Goal: Information Seeking & Learning: Learn about a topic

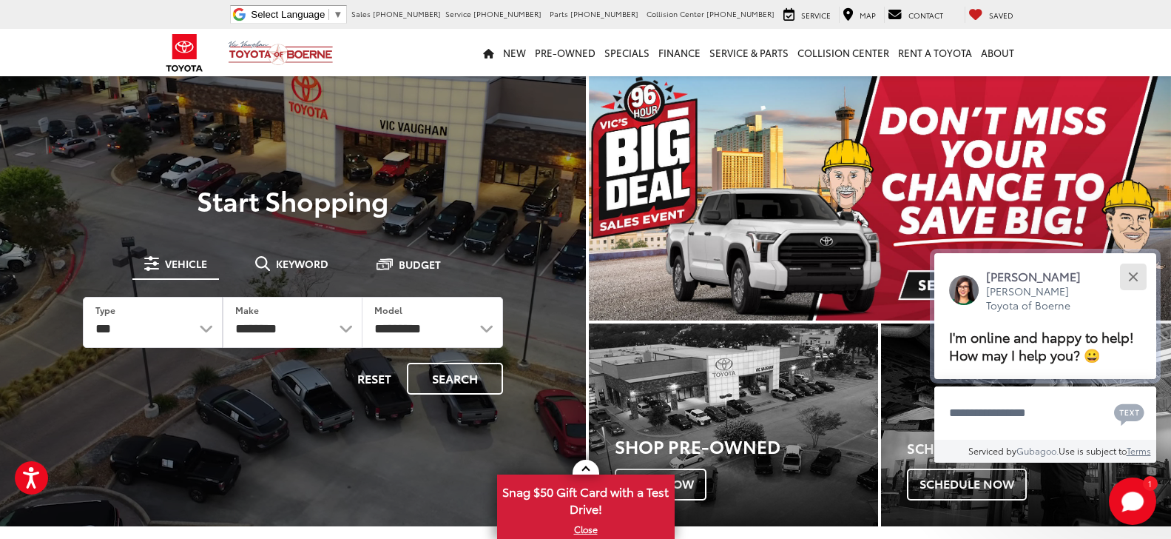
click at [1135, 260] on button "Close" at bounding box center [1133, 276] width 32 height 32
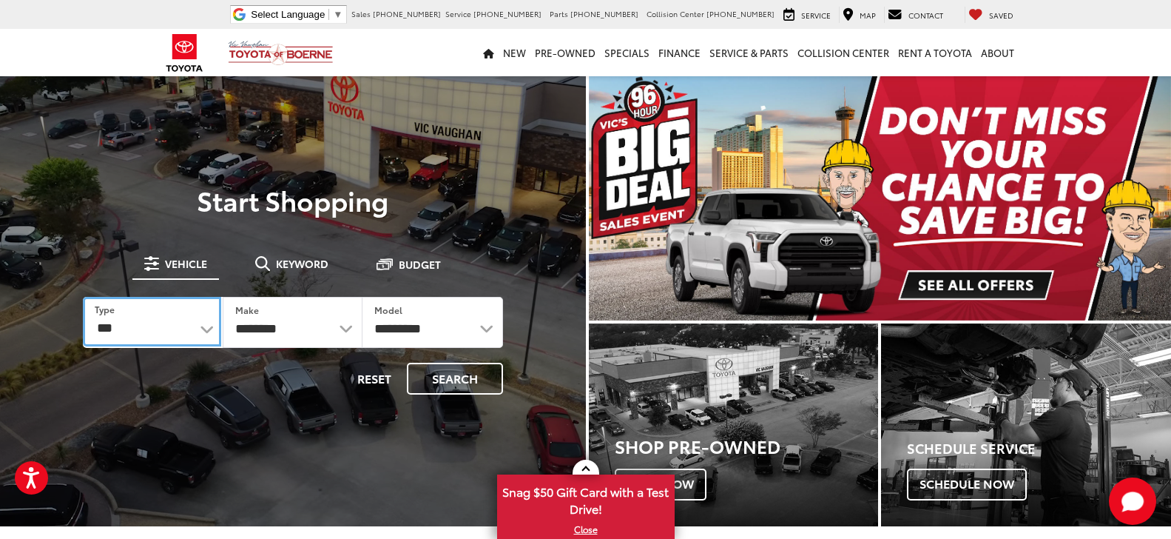
click at [208, 329] on select "*** *** **** *********" at bounding box center [152, 322] width 138 height 50
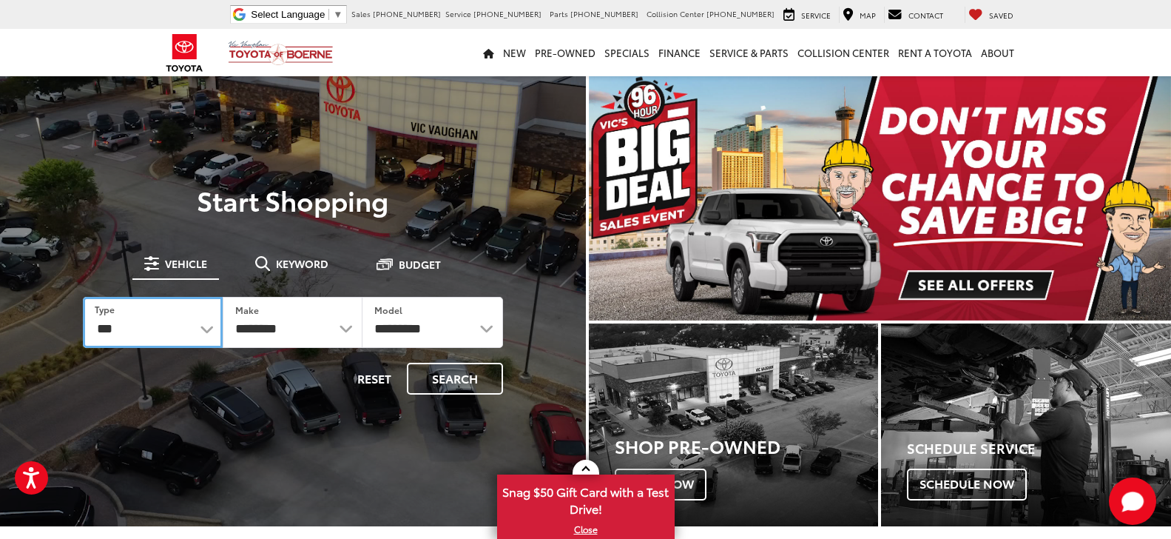
select select "******"
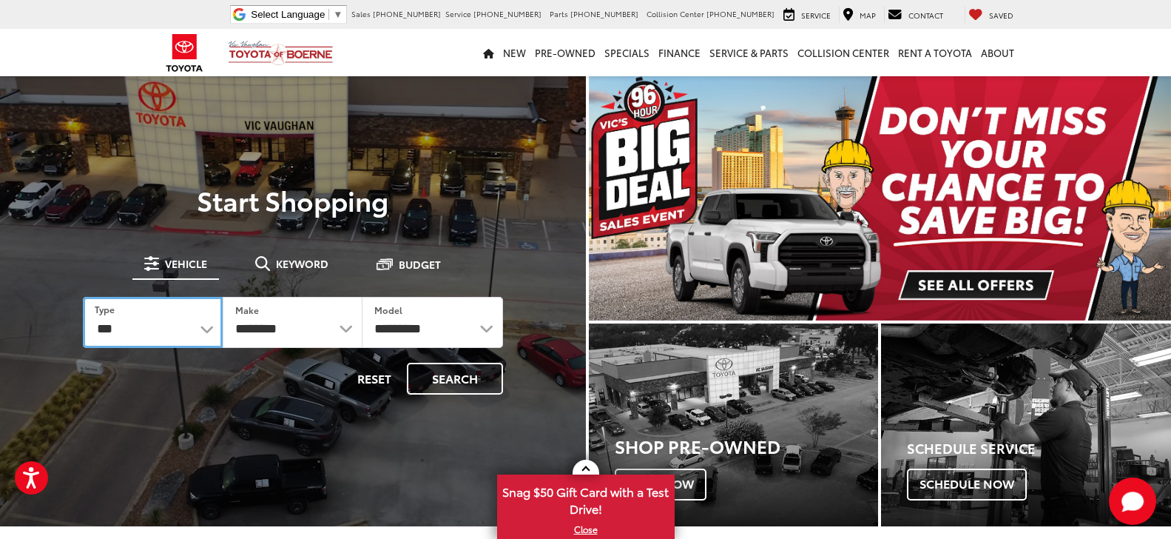
click option "***" at bounding box center [0, 0] width 0 height 0
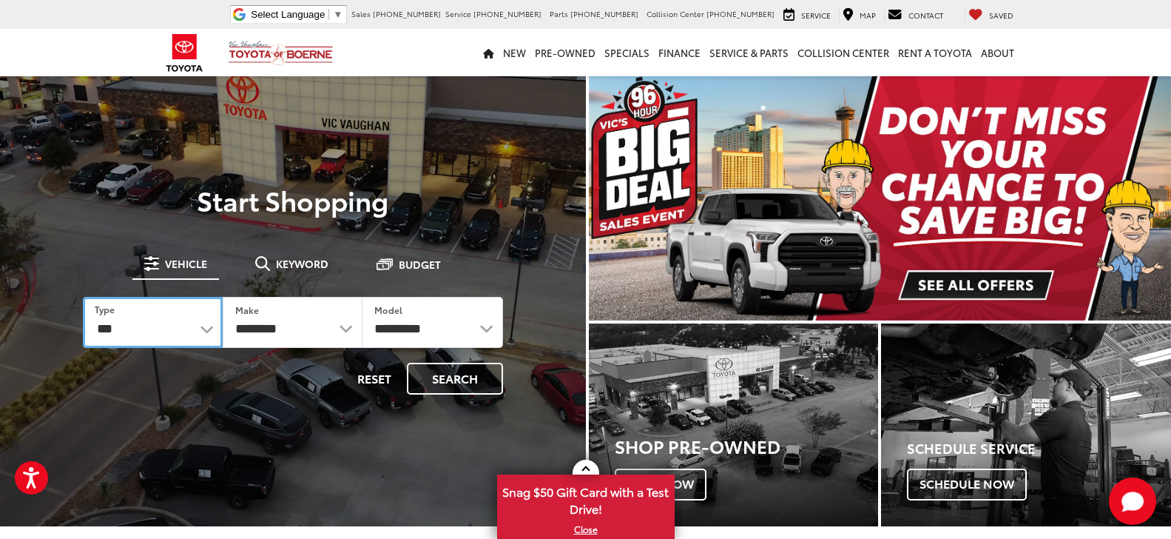
select select "******"
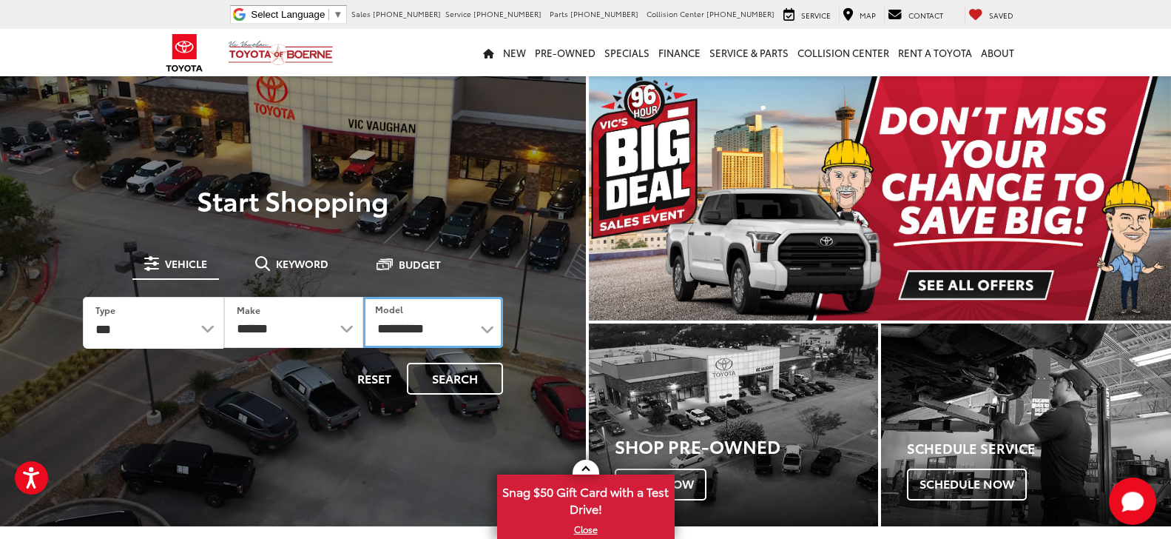
click at [484, 331] on select "**********" at bounding box center [432, 322] width 139 height 51
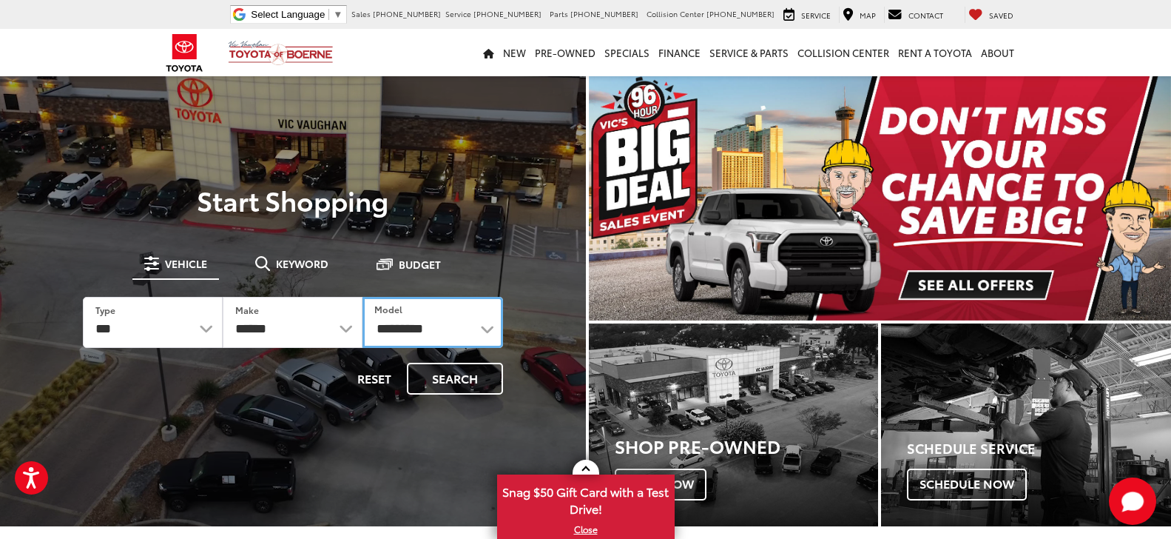
select select "******"
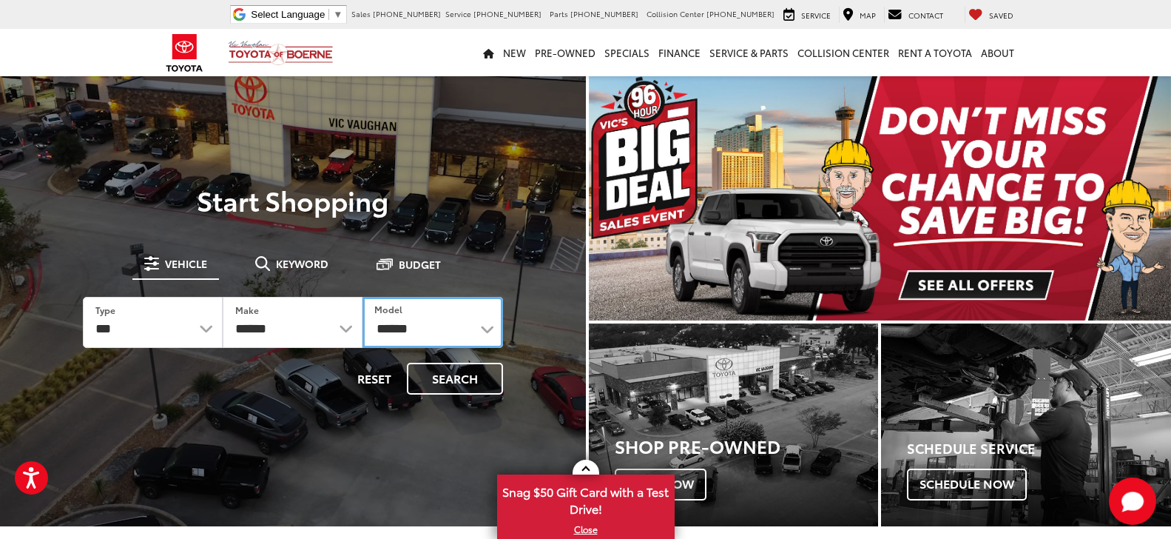
click option "******" at bounding box center [0, 0] width 0 height 0
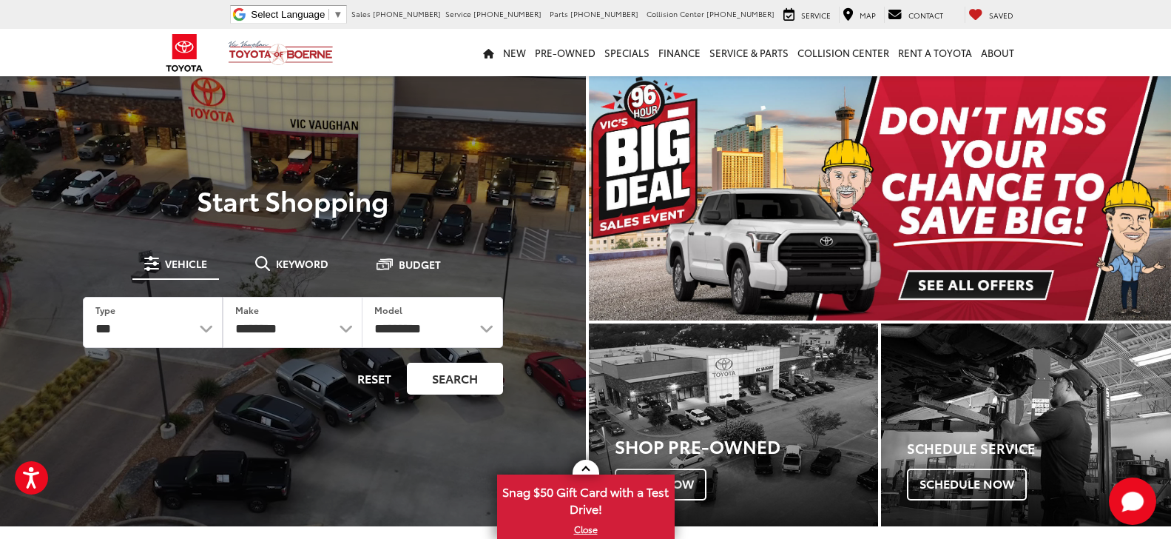
click at [440, 381] on button "Search" at bounding box center [455, 379] width 96 height 32
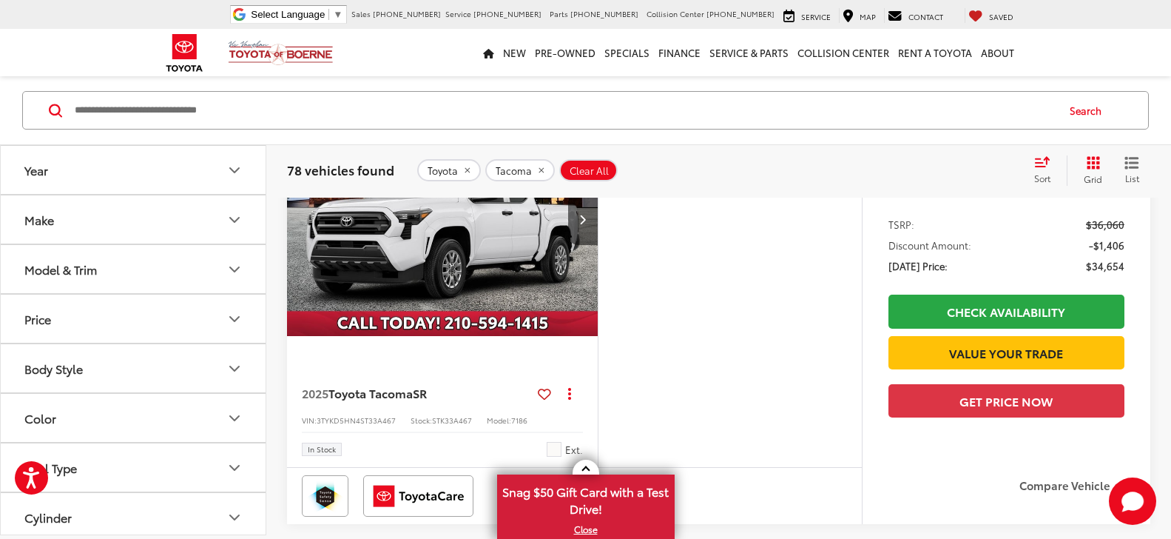
scroll to position [679, 0]
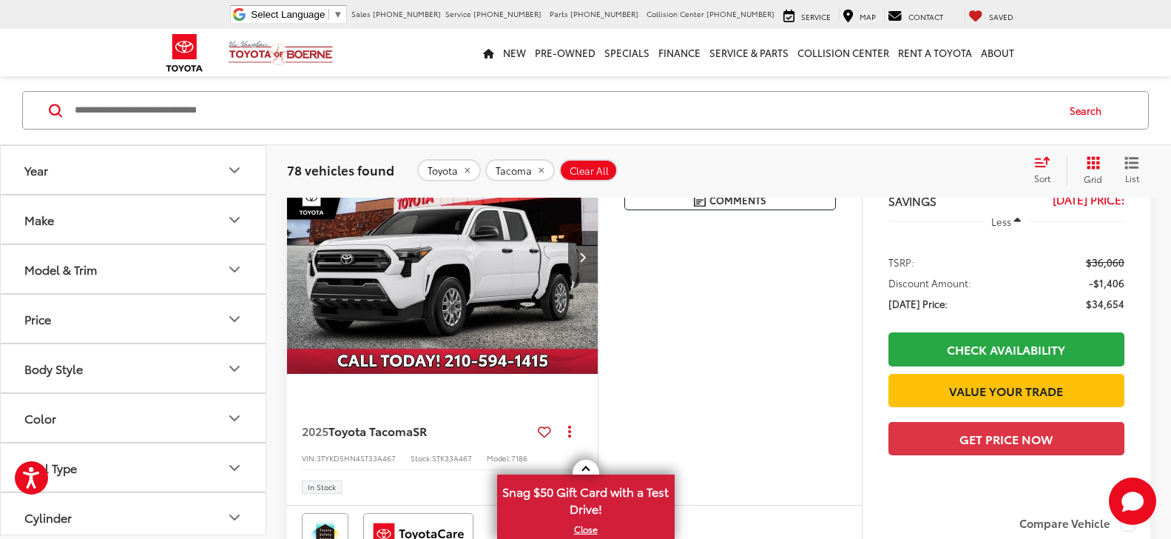
click at [453, 283] on img "2025 Toyota Tacoma SR 0" at bounding box center [442, 258] width 313 height 235
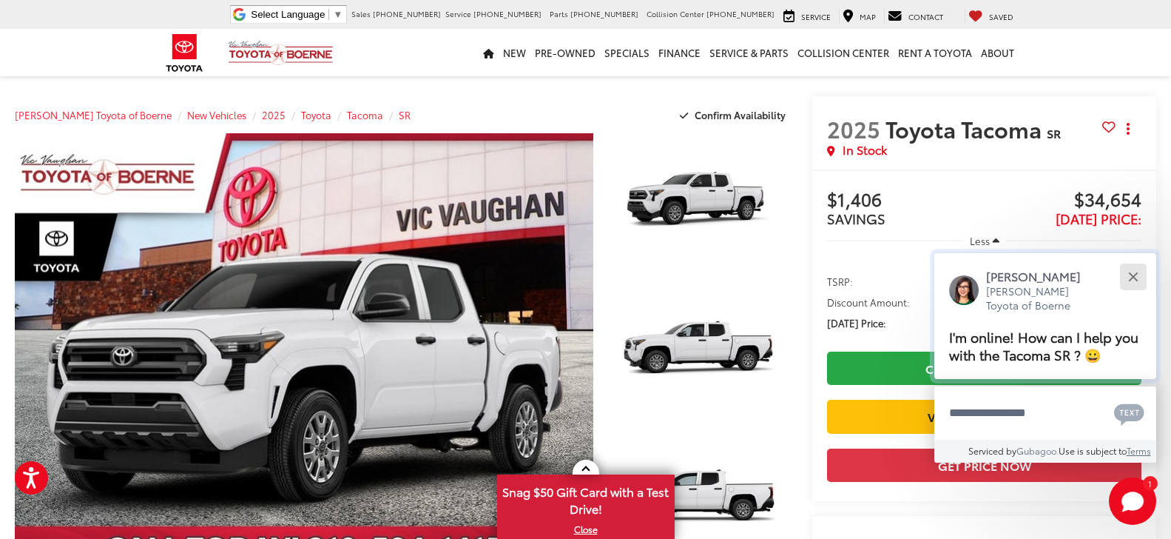
click at [1133, 274] on button "Close" at bounding box center [1133, 276] width 32 height 32
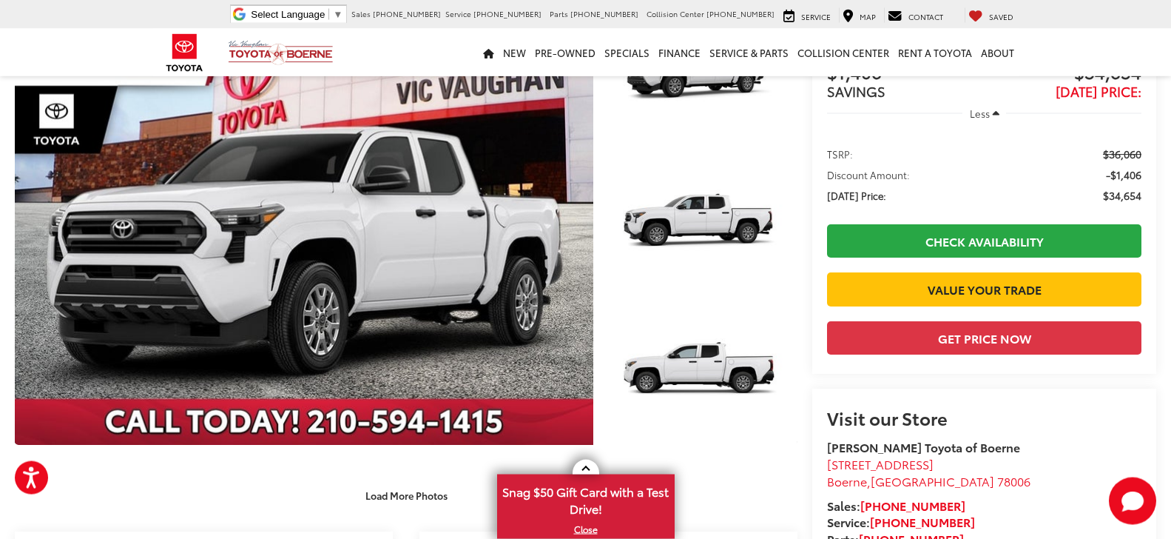
scroll to position [113, 0]
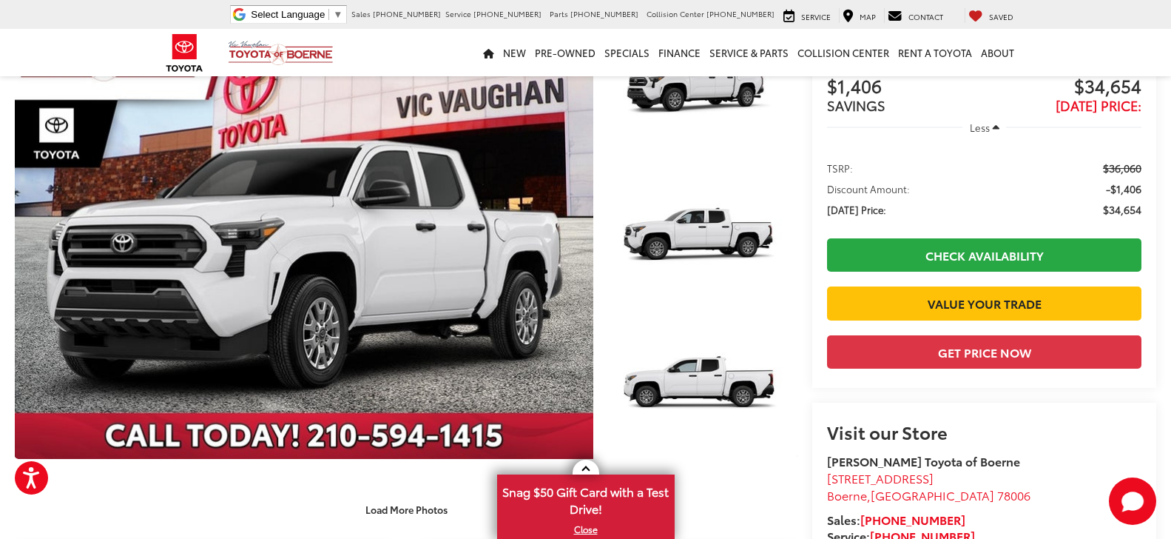
click at [827, 328] on capital-one-entry-button at bounding box center [827, 328] width 0 height 0
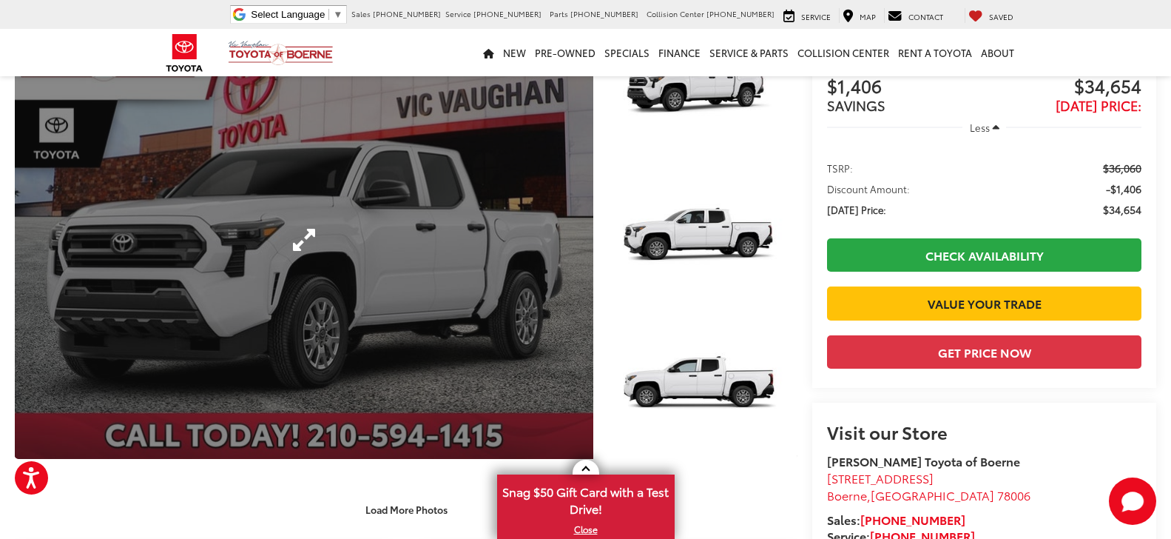
click at [459, 233] on link "Expand Photo 0" at bounding box center [304, 239] width 579 height 439
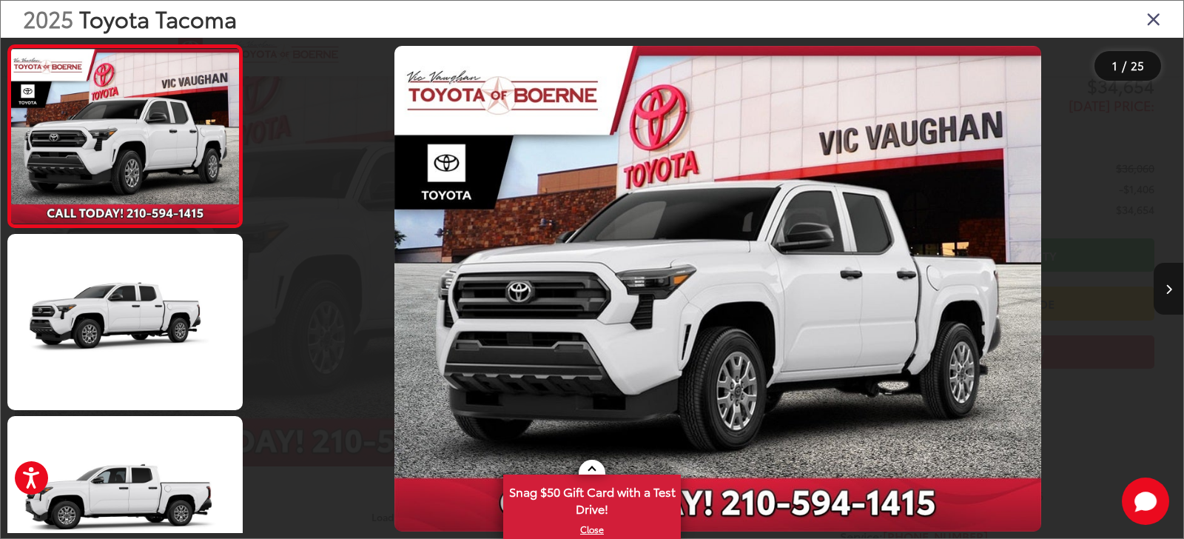
click at [1170, 286] on button "Next image" at bounding box center [1168, 289] width 30 height 52
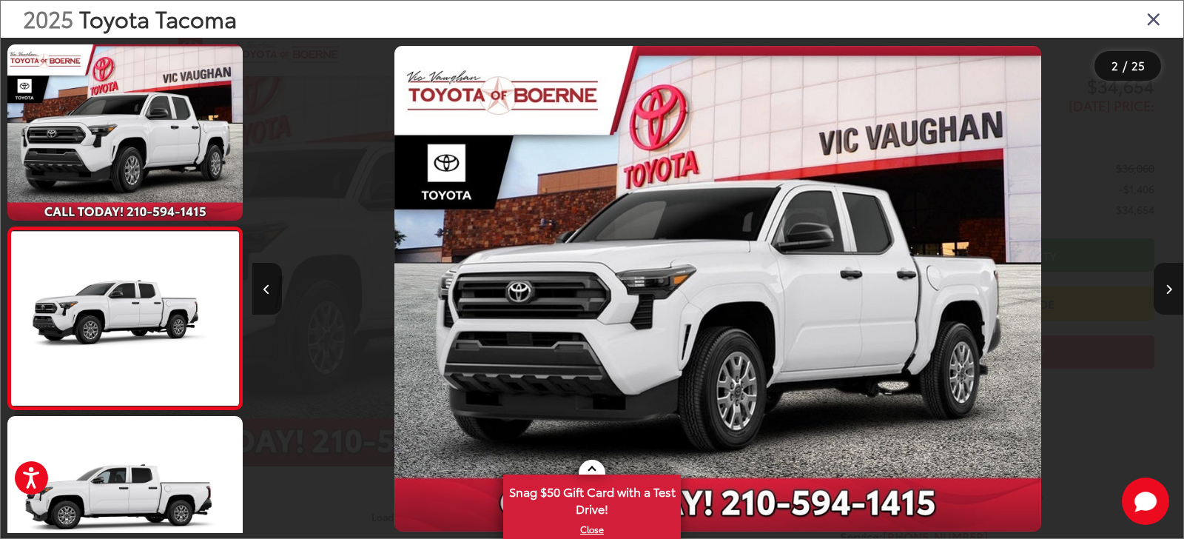
scroll to position [73, 0]
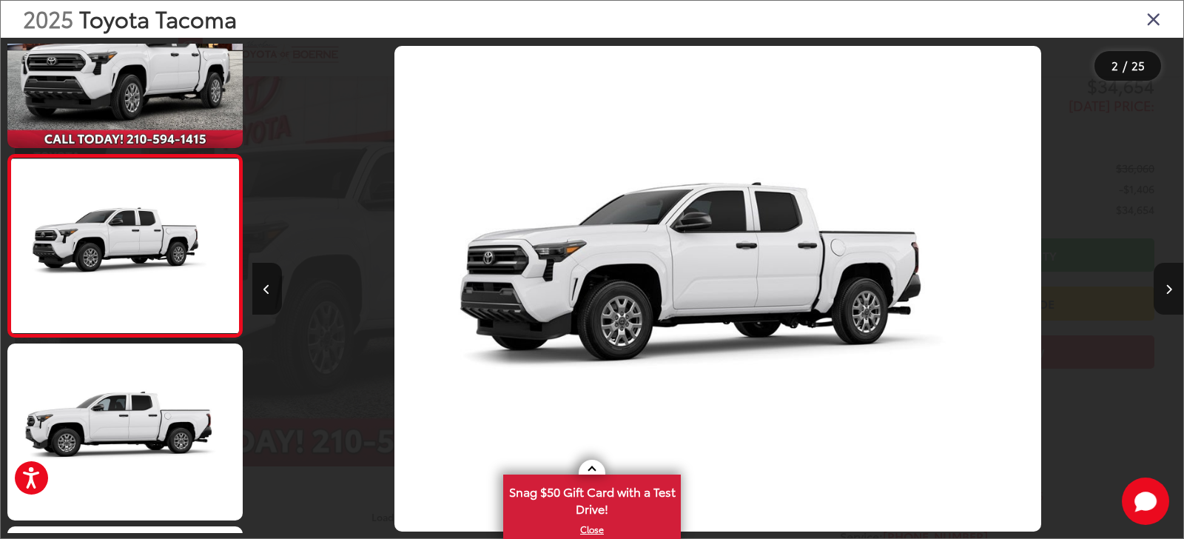
click at [1170, 286] on button "Next image" at bounding box center [1168, 289] width 30 height 52
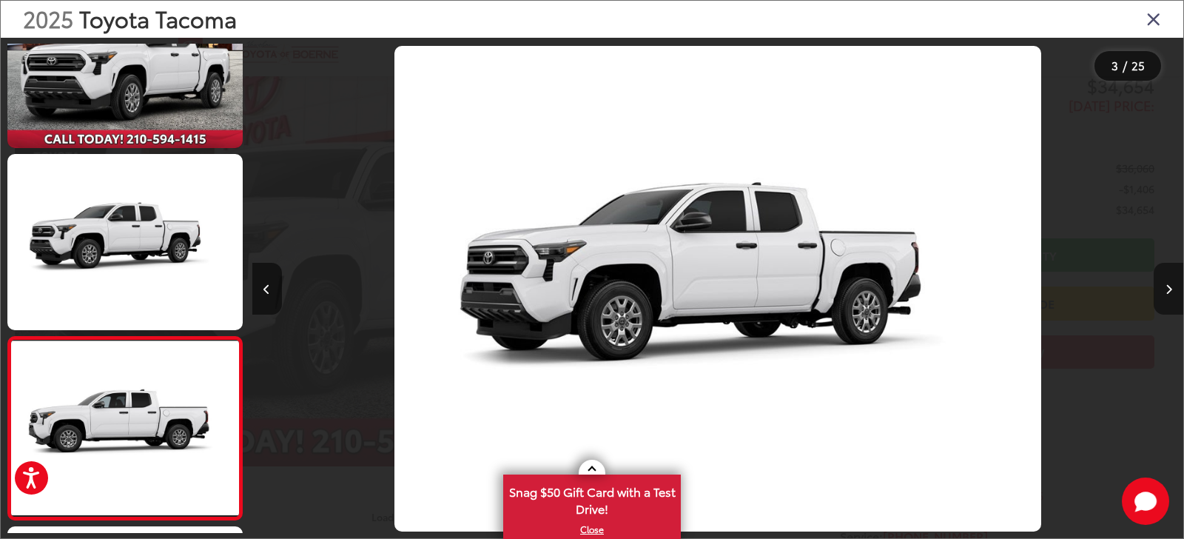
scroll to position [254, 0]
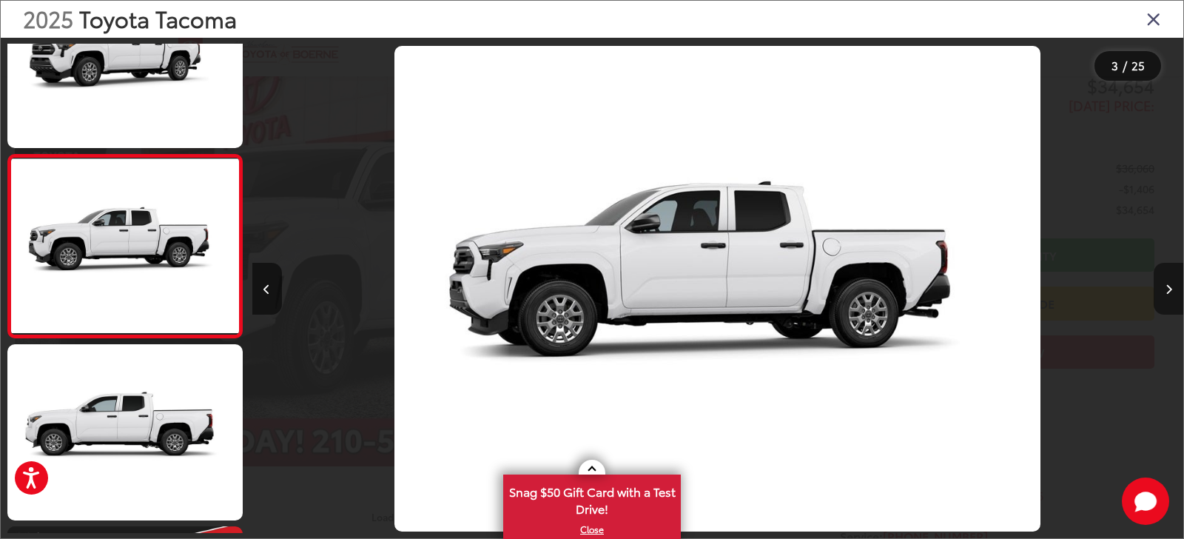
click at [1170, 286] on button "Next image" at bounding box center [1168, 289] width 30 height 52
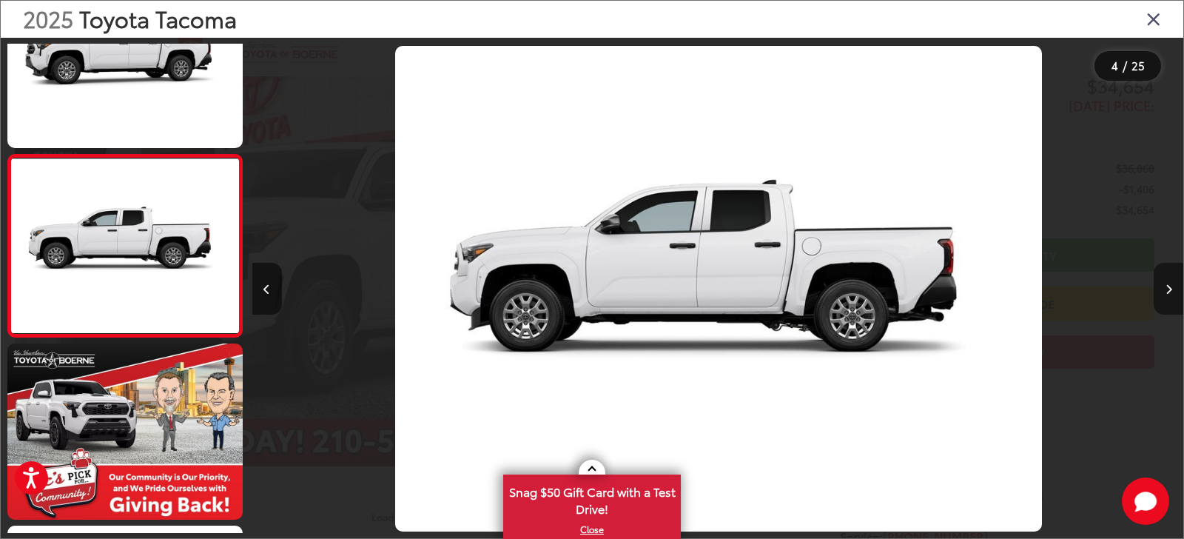
scroll to position [0, 2793]
click at [1170, 286] on button "Next image" at bounding box center [1168, 289] width 30 height 52
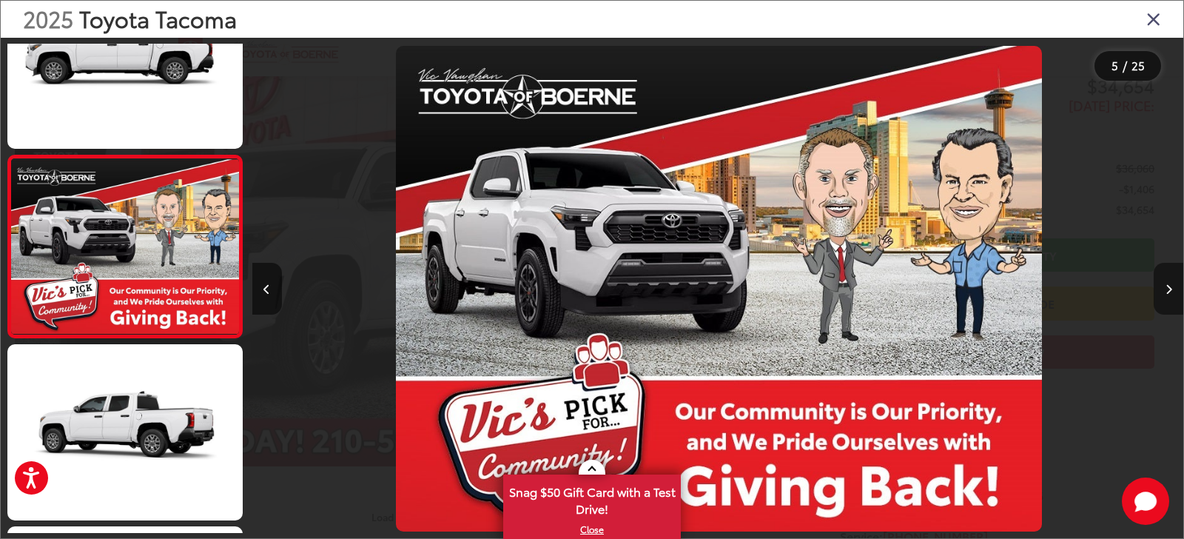
scroll to position [619, 0]
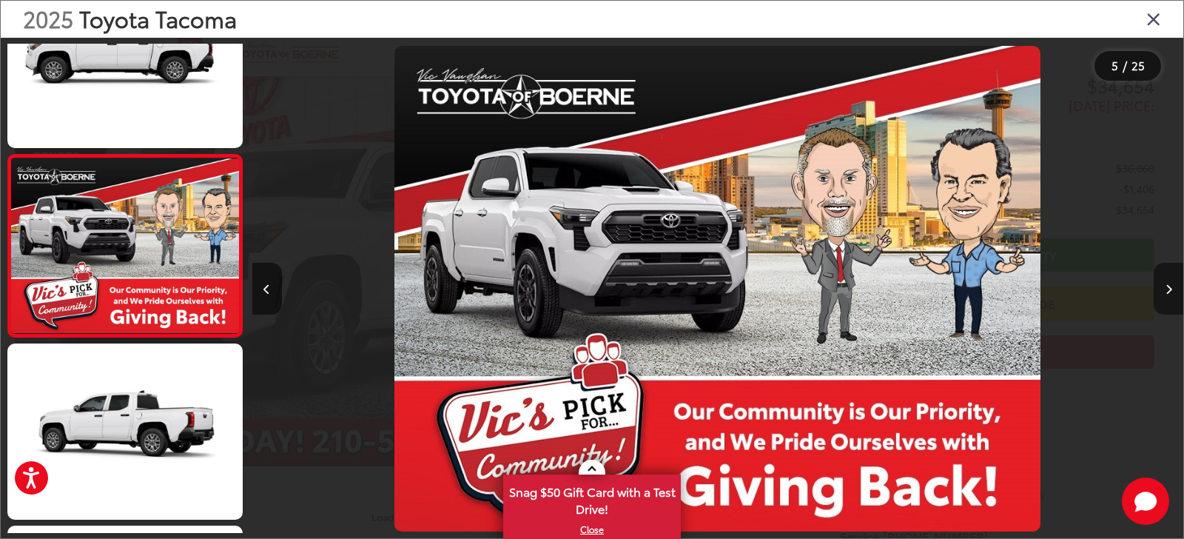
click at [1170, 286] on button "Next image" at bounding box center [1168, 289] width 30 height 52
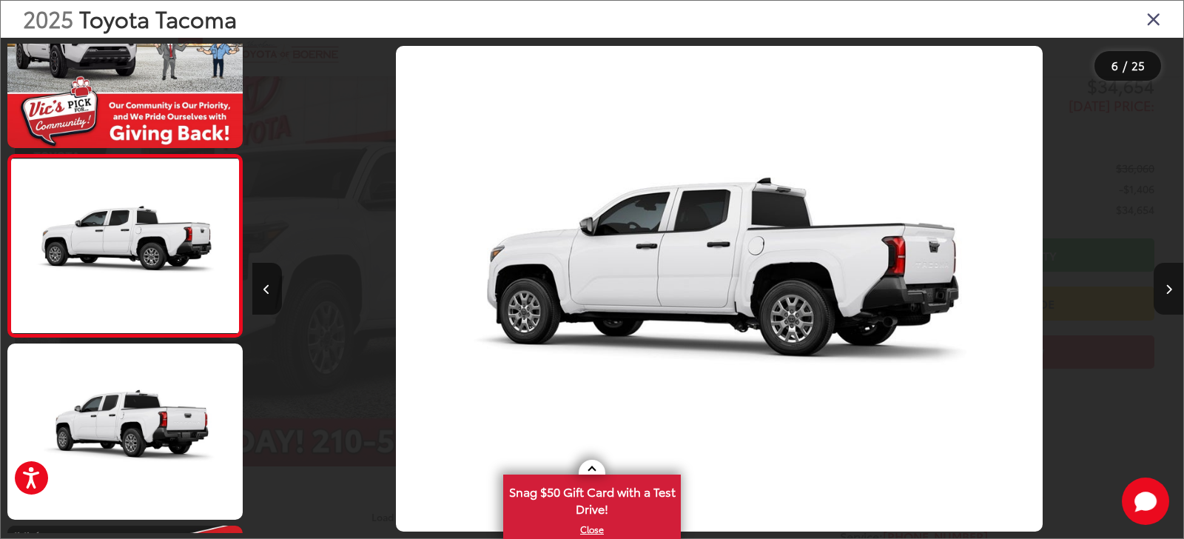
scroll to position [0, 4655]
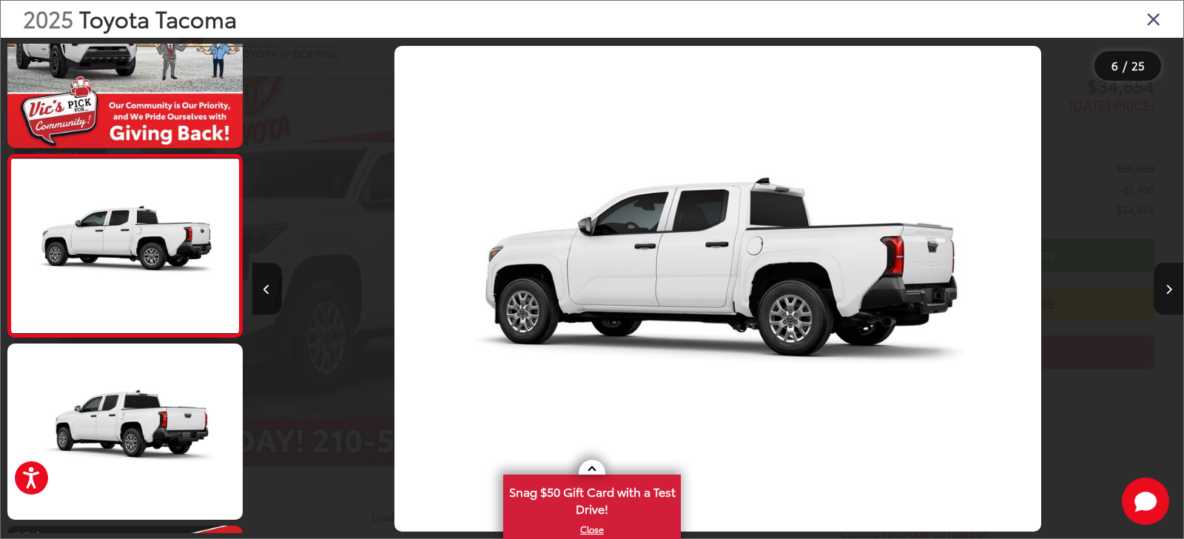
click at [1170, 286] on button "Next image" at bounding box center [1168, 289] width 30 height 52
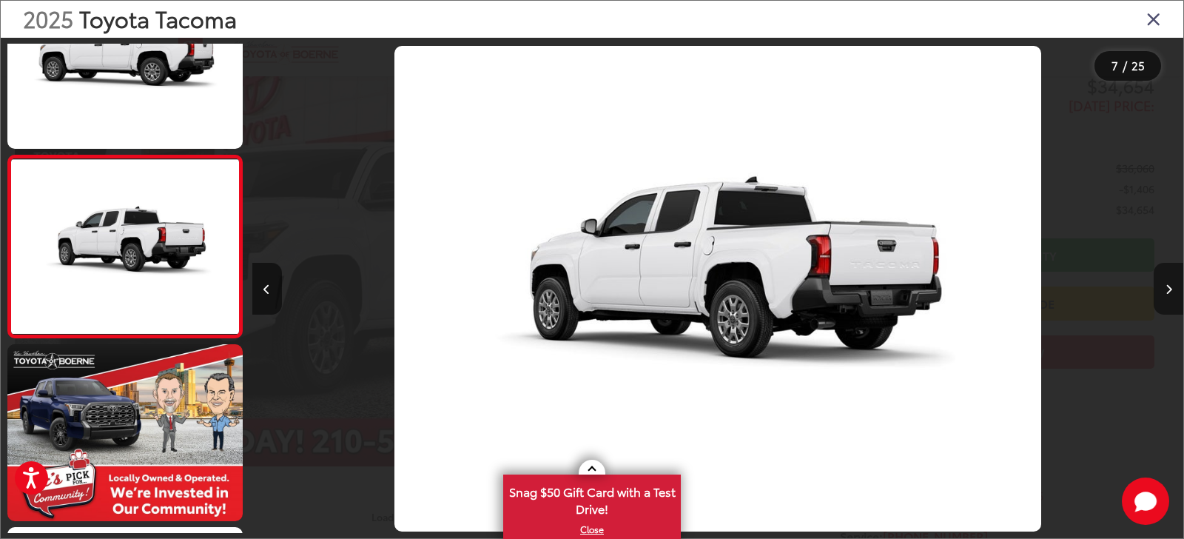
scroll to position [983, 0]
click at [1170, 286] on button "Next image" at bounding box center [1168, 289] width 30 height 52
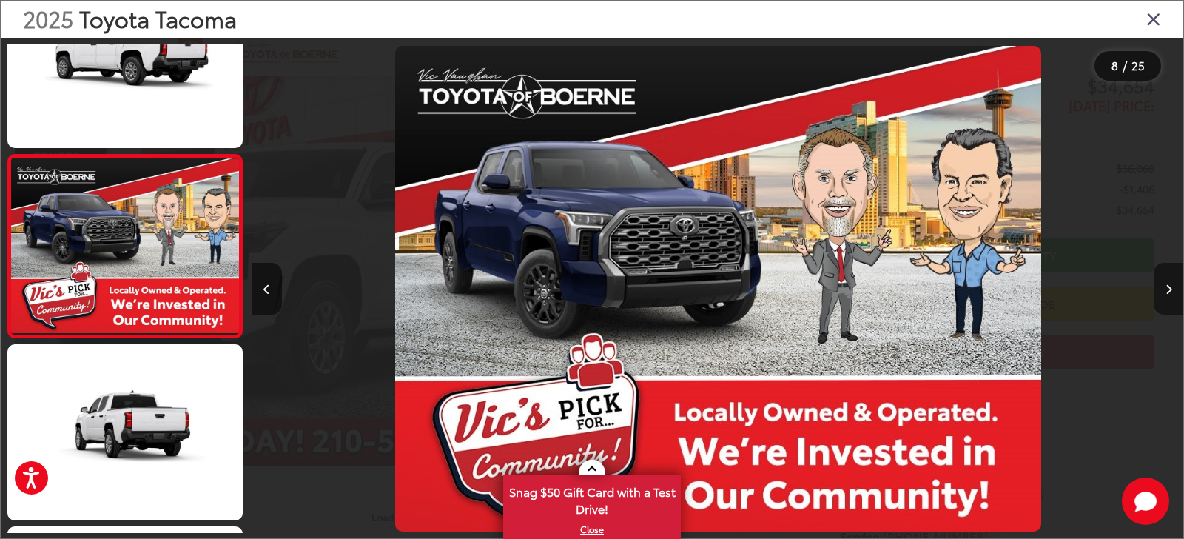
scroll to position [0, 6517]
click at [1170, 286] on button "Next image" at bounding box center [1168, 289] width 30 height 52
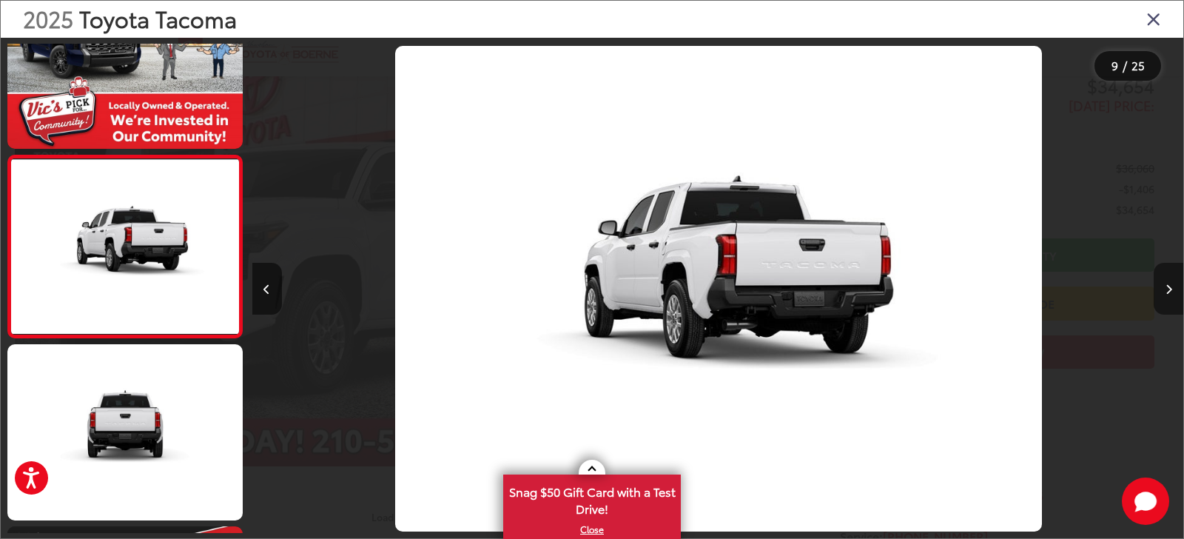
scroll to position [1348, 0]
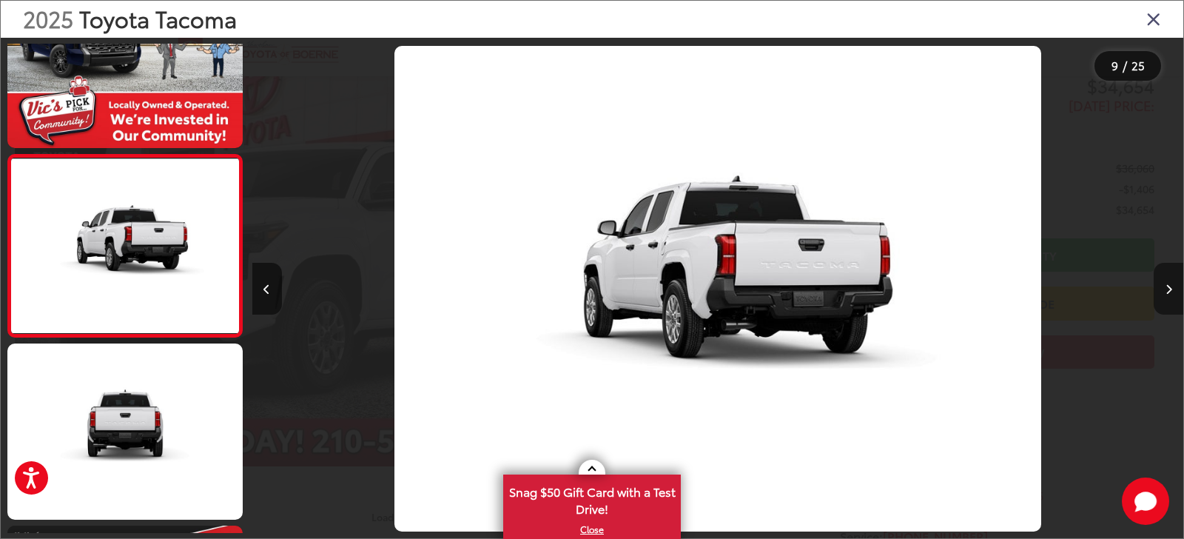
click at [1170, 286] on button "Next image" at bounding box center [1168, 289] width 30 height 52
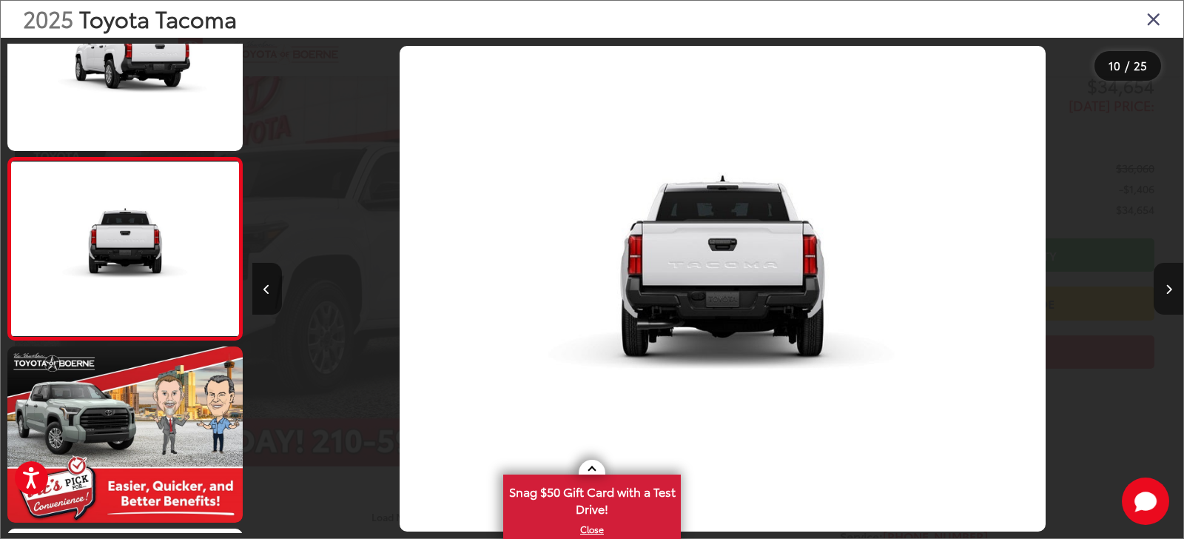
scroll to position [0, 0]
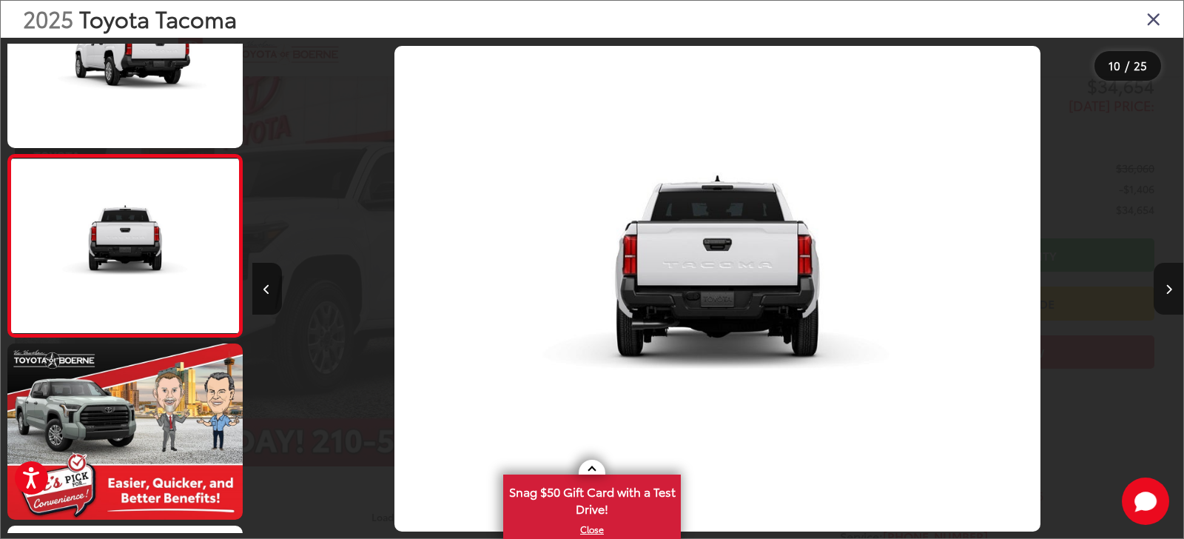
click at [1170, 286] on button "Next image" at bounding box center [1168, 289] width 30 height 52
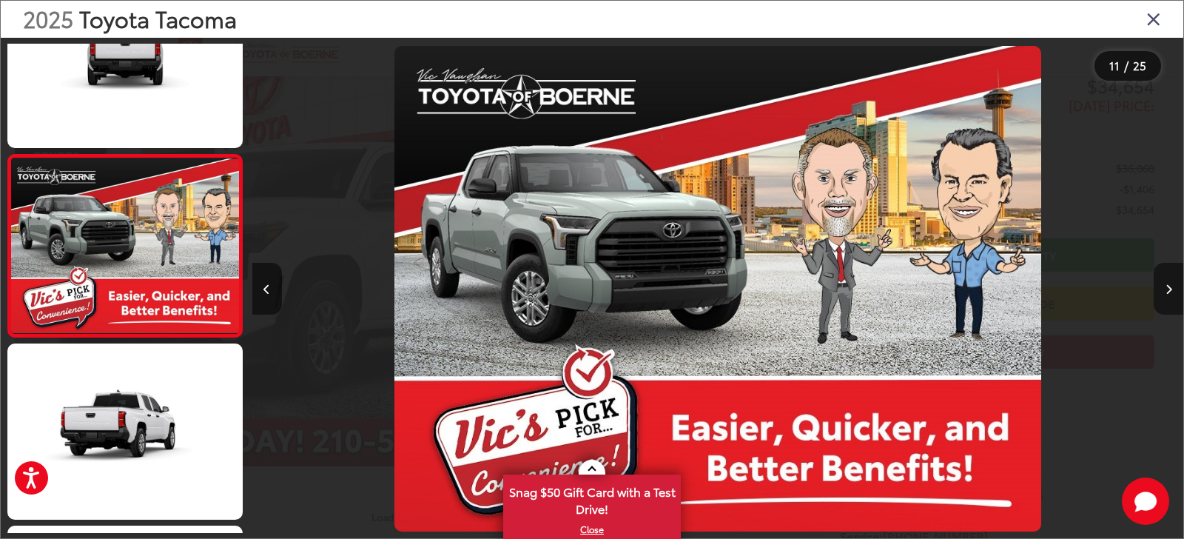
click at [1170, 286] on button "Next image" at bounding box center [1168, 289] width 30 height 52
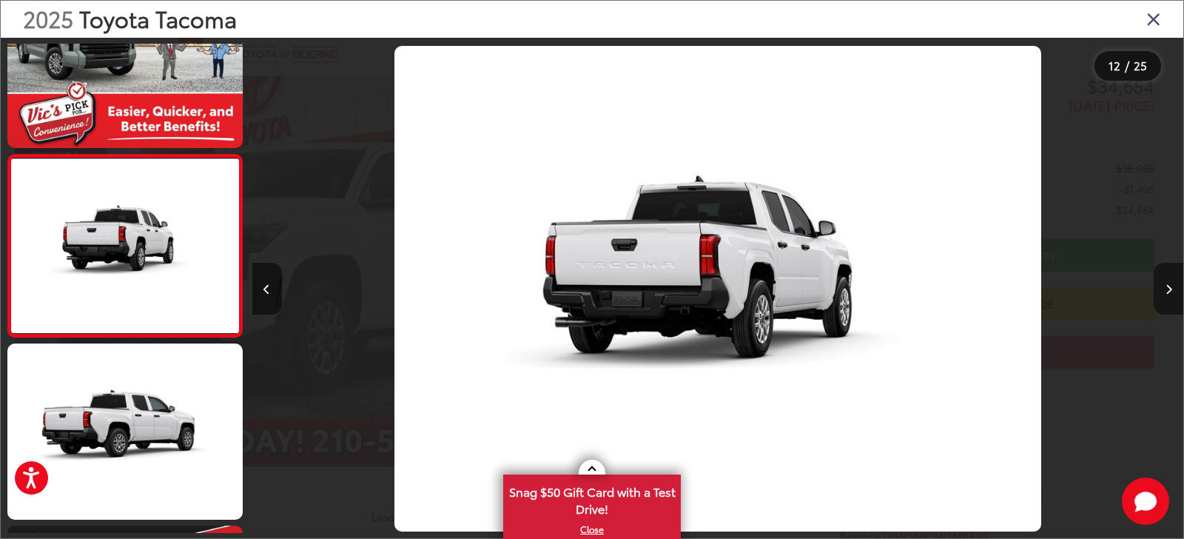
click at [1170, 286] on button "Next image" at bounding box center [1168, 289] width 30 height 52
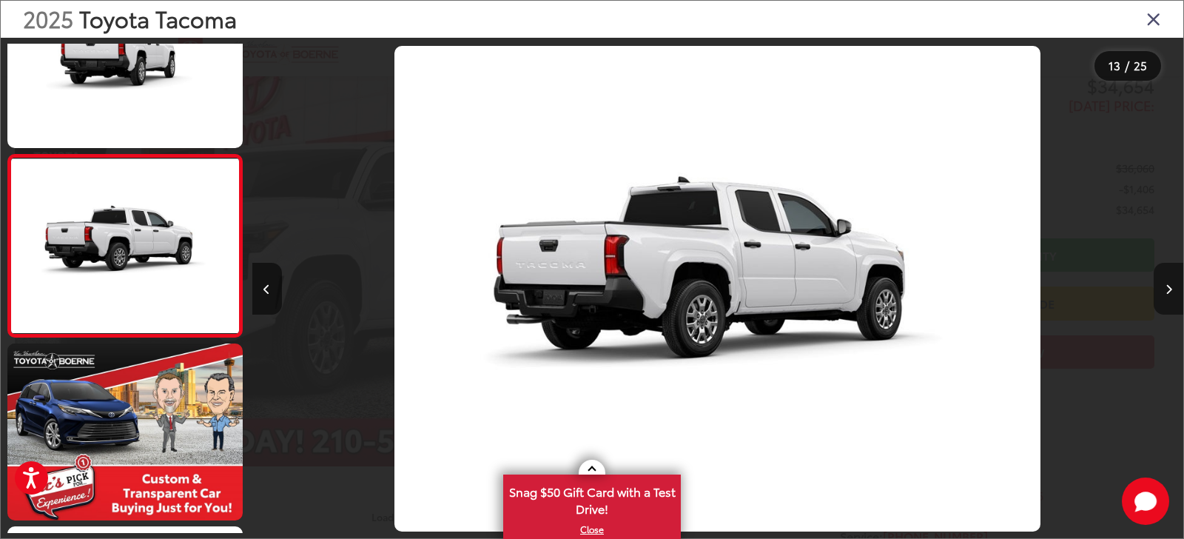
click at [1170, 286] on button "Next image" at bounding box center [1168, 289] width 30 height 52
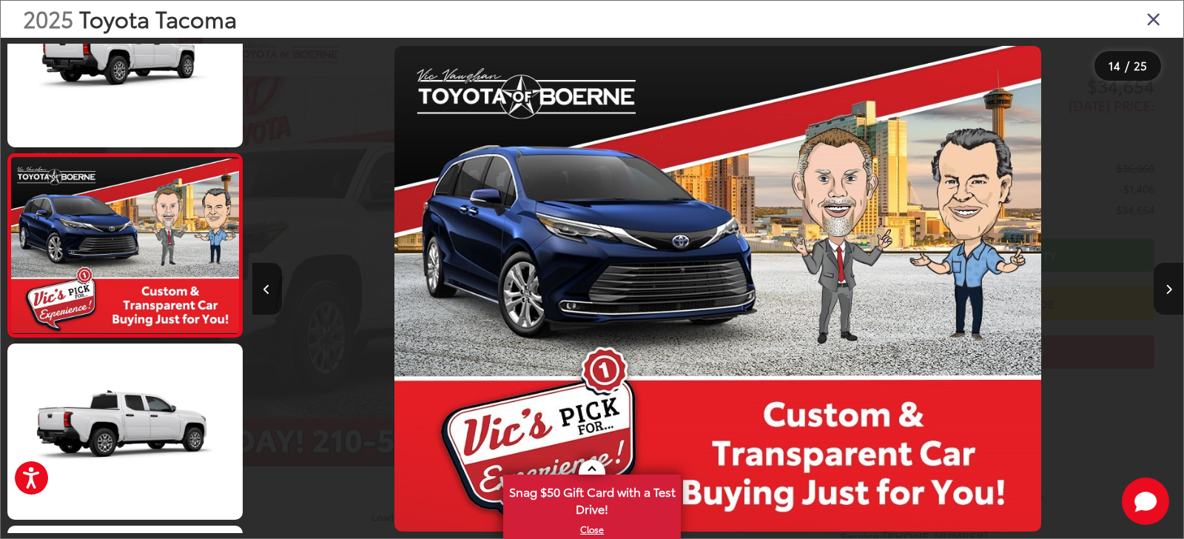
click at [1170, 286] on button "Next image" at bounding box center [1168, 289] width 30 height 52
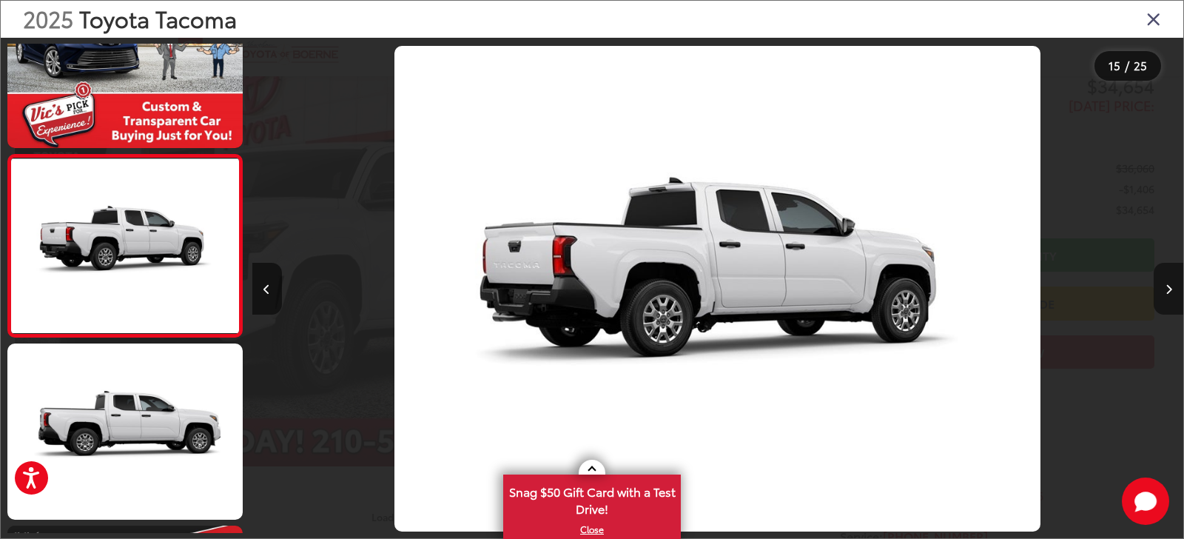
click at [1170, 286] on button "Next image" at bounding box center [1168, 289] width 30 height 52
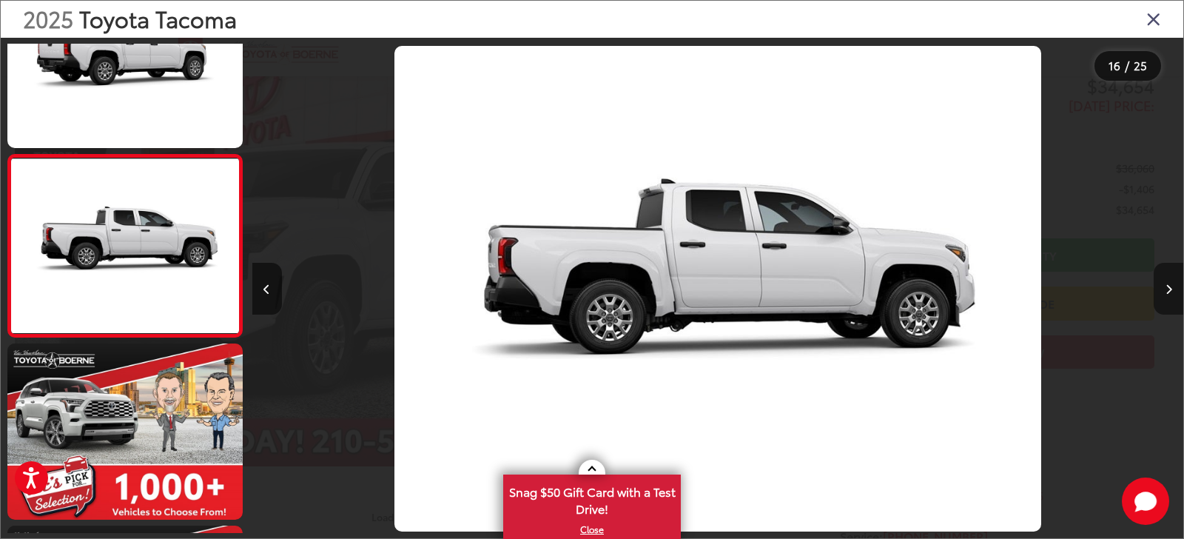
click at [1170, 286] on button "Next image" at bounding box center [1168, 289] width 30 height 52
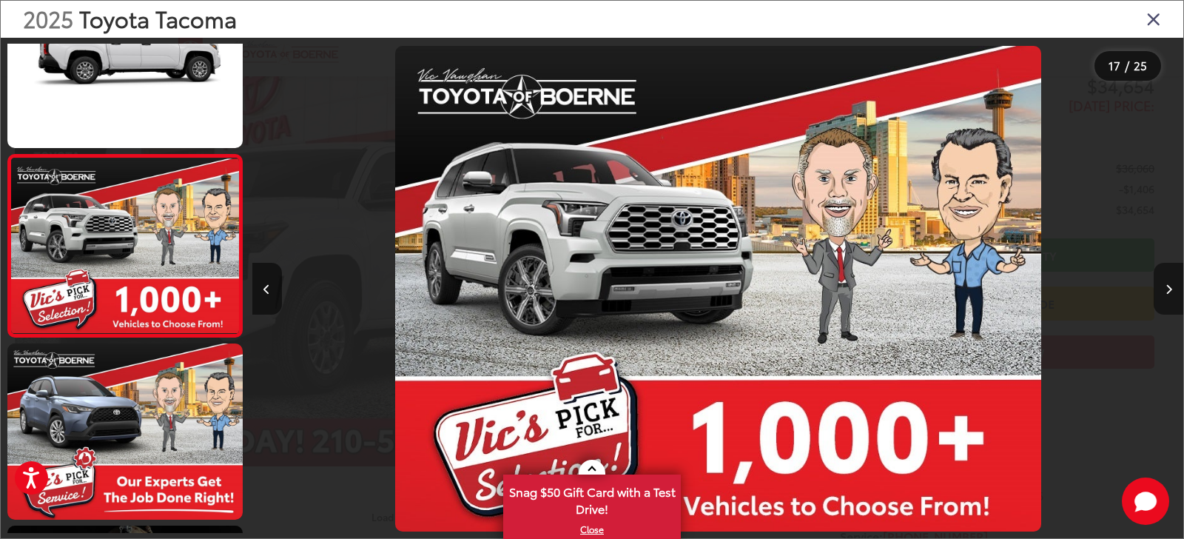
click at [1170, 286] on button "Next image" at bounding box center [1168, 289] width 30 height 52
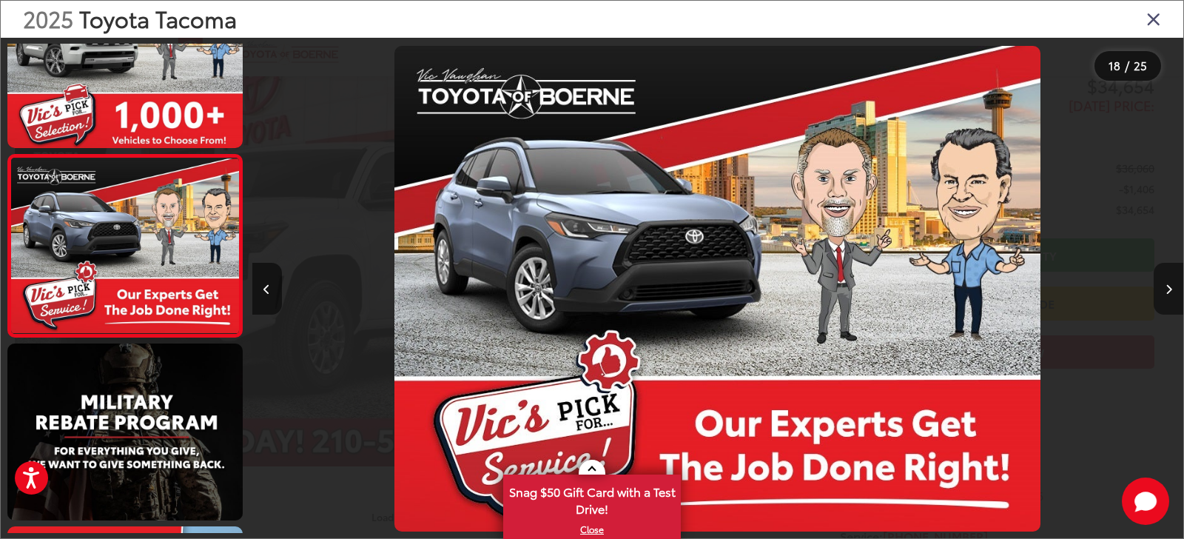
click at [1170, 286] on button "Next image" at bounding box center [1168, 289] width 30 height 52
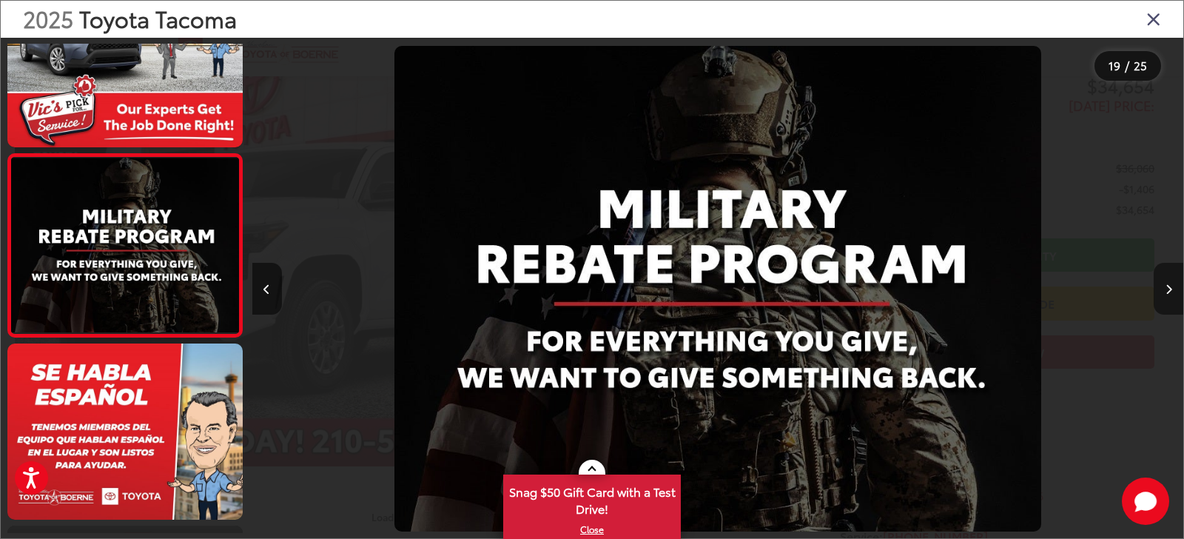
click at [1170, 286] on button "Next image" at bounding box center [1168, 289] width 30 height 52
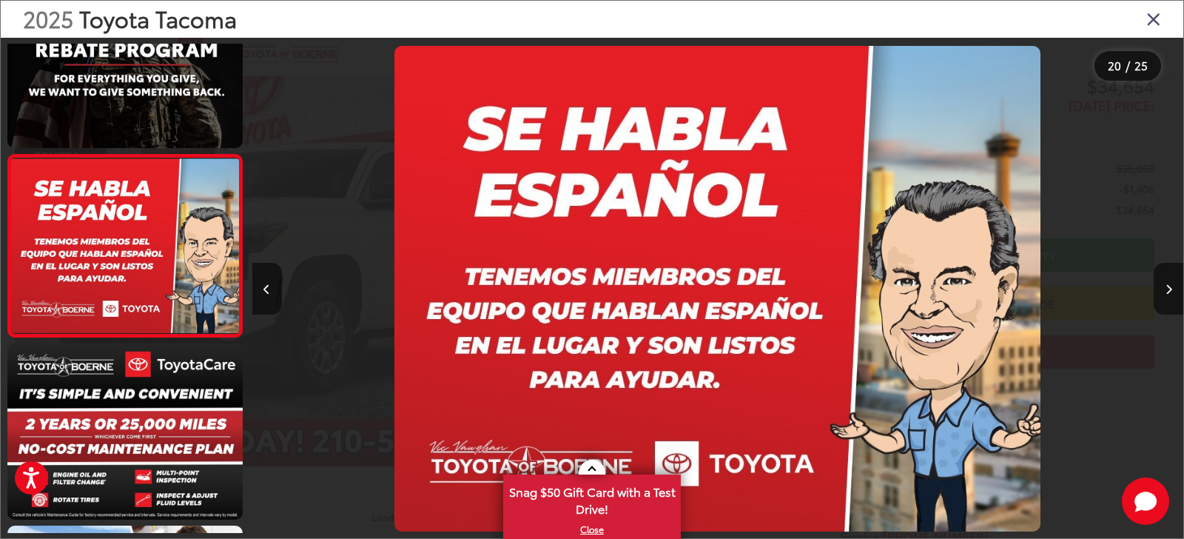
click at [1150, 15] on icon "Close gallery" at bounding box center [1153, 18] width 15 height 19
